Goal: Information Seeking & Learning: Learn about a topic

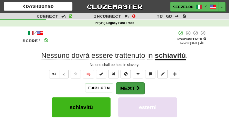
click at [127, 88] on button "Next" at bounding box center [130, 89] width 29 height 12
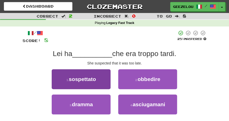
click at [85, 81] on span "sospettato" at bounding box center [82, 79] width 27 height 6
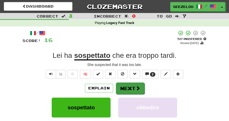
click at [131, 85] on button "Next" at bounding box center [130, 89] width 29 height 12
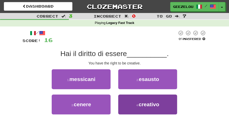
click at [158, 106] on span "creativo" at bounding box center [149, 105] width 21 height 6
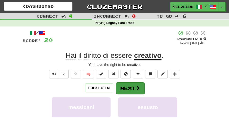
click at [128, 88] on button "Next" at bounding box center [130, 89] width 29 height 12
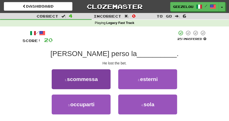
click at [86, 85] on button "1 . [GEOGRAPHIC_DATA]" at bounding box center [81, 80] width 59 height 20
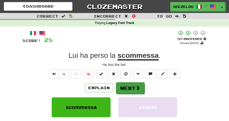
click at [129, 88] on button "Next" at bounding box center [130, 89] width 29 height 12
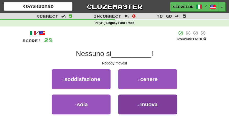
click at [152, 105] on span "muova" at bounding box center [148, 105] width 17 height 6
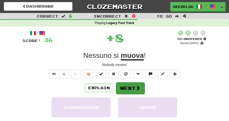
click at [130, 89] on button "Next" at bounding box center [130, 89] width 29 height 12
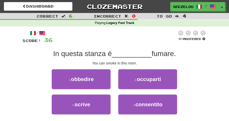
click at [213, 66] on div "Correct : 6 Incorrect : 0 To go : 4 Playing : Legacy Fast Track / Score: 36 0 %…" at bounding box center [114, 76] width 229 height 126
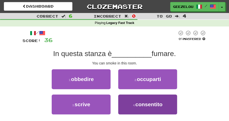
click at [157, 105] on span "consentito" at bounding box center [148, 105] width 27 height 6
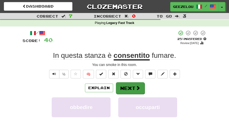
click at [131, 88] on button "Next" at bounding box center [130, 89] width 29 height 12
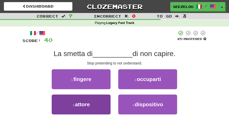
click at [88, 106] on span "attore" at bounding box center [82, 105] width 15 height 6
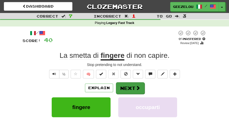
click at [129, 87] on button "Next" at bounding box center [130, 89] width 29 height 12
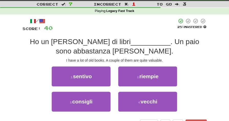
scroll to position [12, 0]
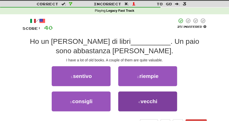
click at [158, 105] on button "4 . vecchi" at bounding box center [147, 102] width 59 height 20
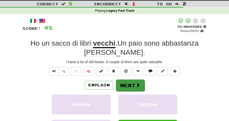
click at [130, 83] on button "Next" at bounding box center [130, 86] width 29 height 12
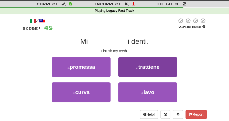
click at [156, 68] on span "trattiene" at bounding box center [148, 67] width 21 height 6
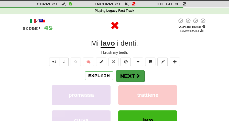
click at [130, 74] on button "Next" at bounding box center [130, 76] width 29 height 12
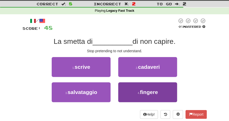
click at [136, 93] on button "4 . fingere" at bounding box center [147, 93] width 59 height 20
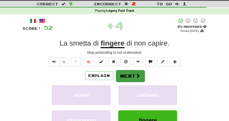
click at [127, 74] on button "Next" at bounding box center [130, 76] width 29 height 12
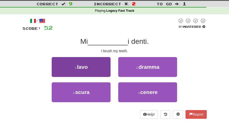
click at [93, 63] on button "1 . lavo" at bounding box center [81, 67] width 59 height 20
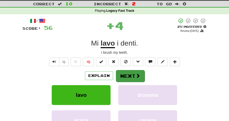
click at [132, 76] on button "Next" at bounding box center [130, 76] width 29 height 12
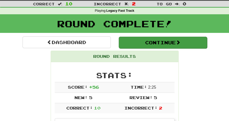
click at [157, 41] on button "Continue" at bounding box center [163, 43] width 88 height 12
